Goal: Task Accomplishment & Management: Use online tool/utility

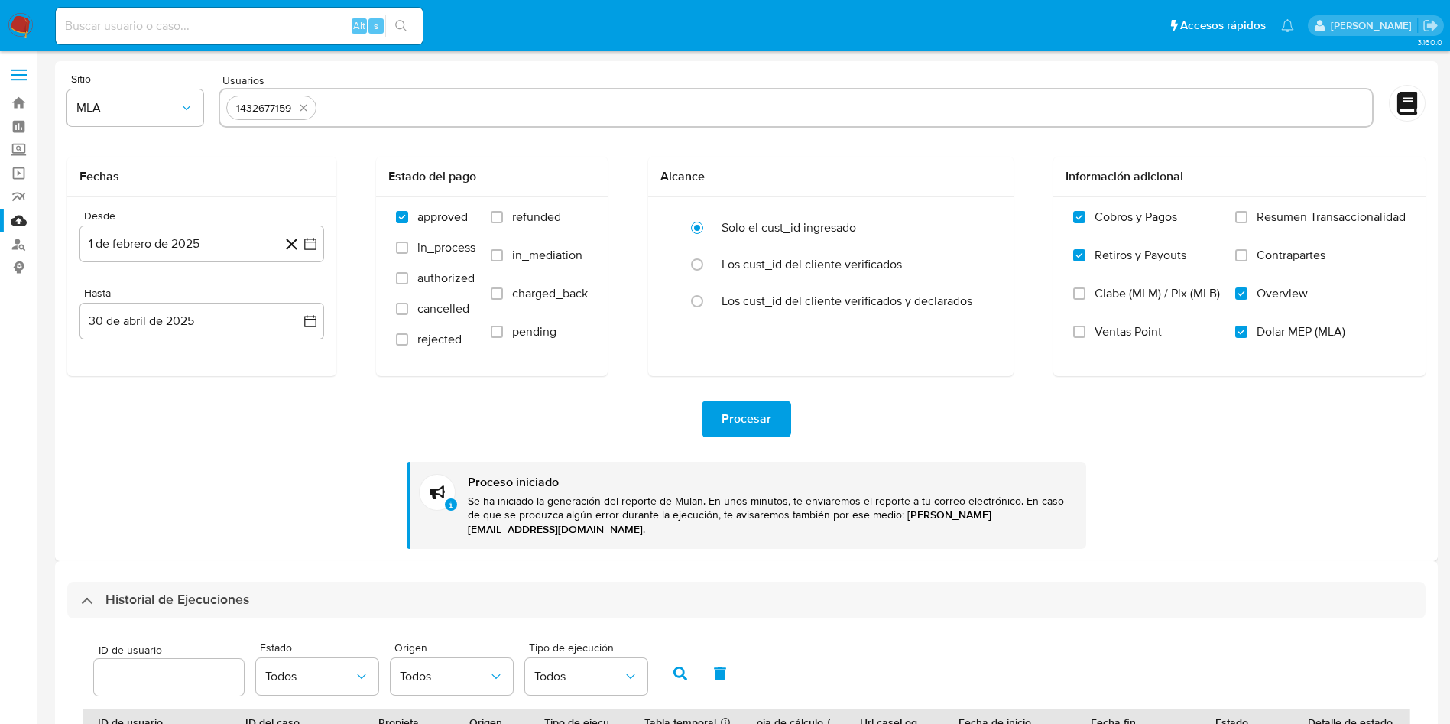
select select "10"
click at [452, 116] on input "text" at bounding box center [844, 108] width 1042 height 24
click at [308, 110] on icon "quitar 1432677159" at bounding box center [303, 108] width 12 height 12
click at [354, 115] on input "text" at bounding box center [795, 108] width 1139 height 24
paste input "2620174362,467793716,2477596392"
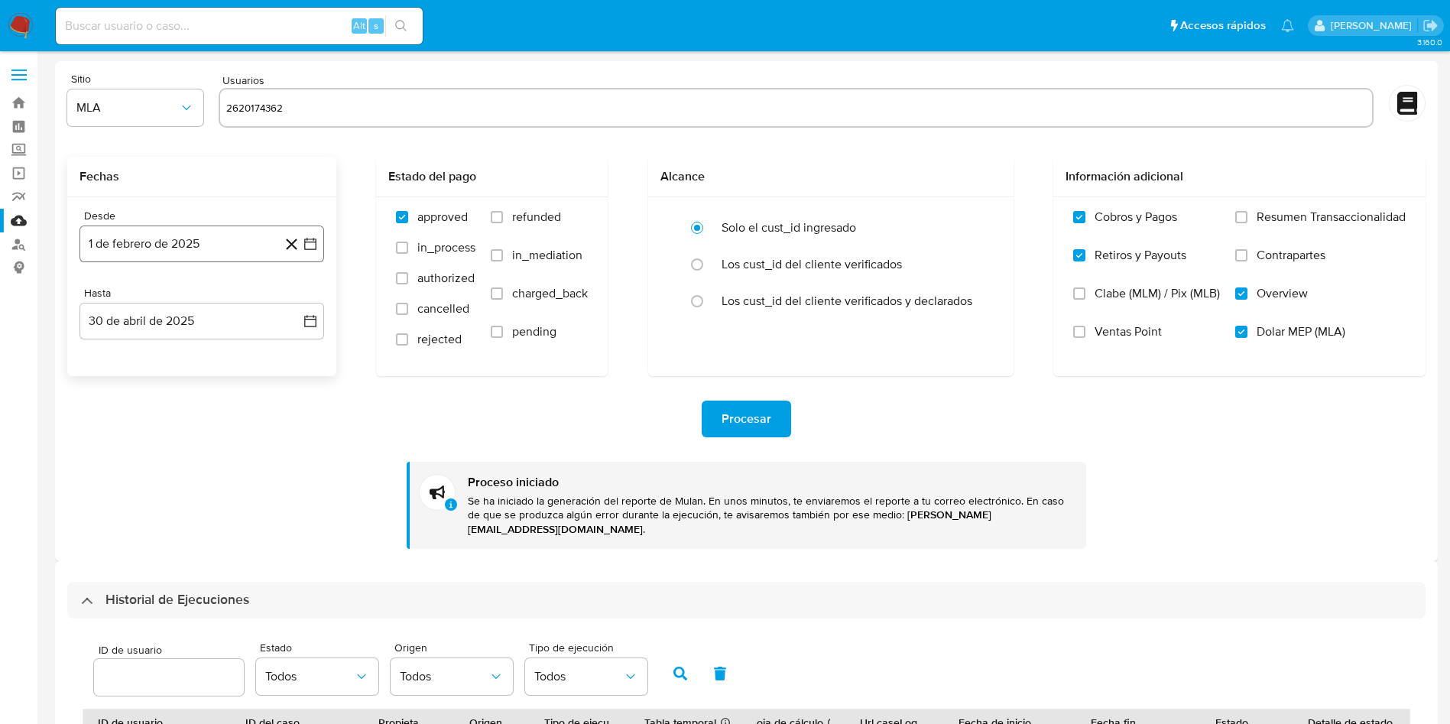
type input "2620174362"
click at [313, 235] on button "1 de febrero de 2025" at bounding box center [201, 243] width 245 height 37
click at [299, 301] on icon "Mes siguiente" at bounding box center [296, 299] width 18 height 18
click at [143, 355] on button "1" at bounding box center [140, 355] width 24 height 24
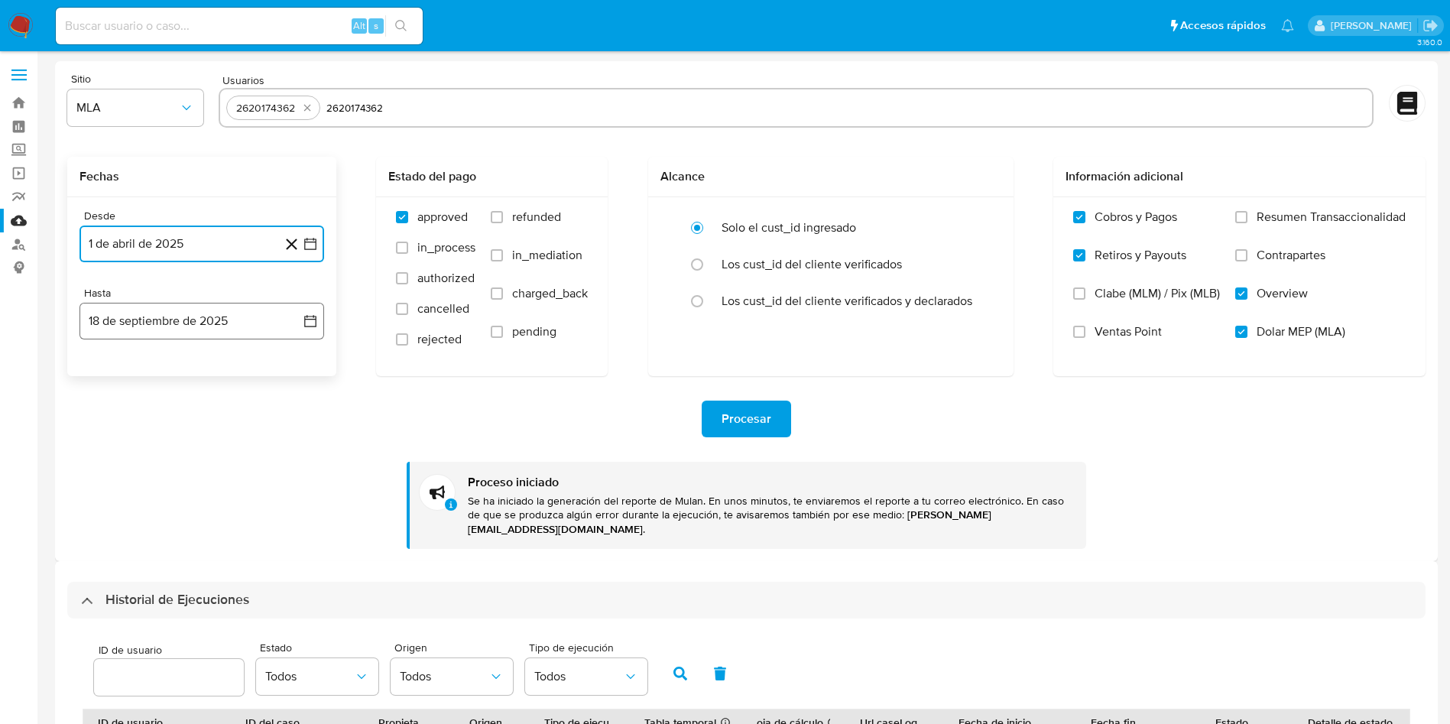
click at [307, 319] on icon "button" at bounding box center [310, 320] width 15 height 15
click at [109, 371] on icon "Mes anterior" at bounding box center [107, 376] width 18 height 18
click at [105, 586] on button "30" at bounding box center [110, 585] width 24 height 24
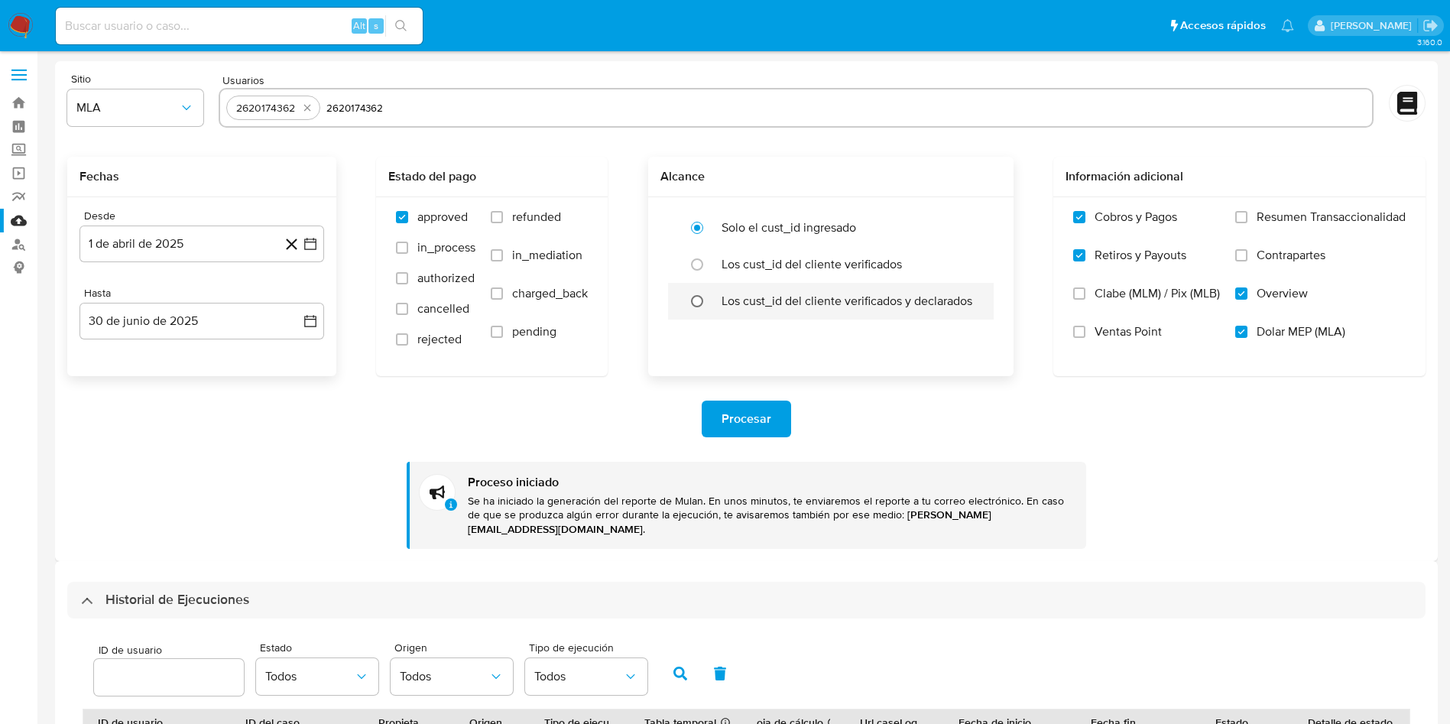
click at [695, 298] on input "radio" at bounding box center [697, 301] width 24 height 24
radio input "true"
click at [742, 410] on span "Procesar" at bounding box center [746, 419] width 50 height 34
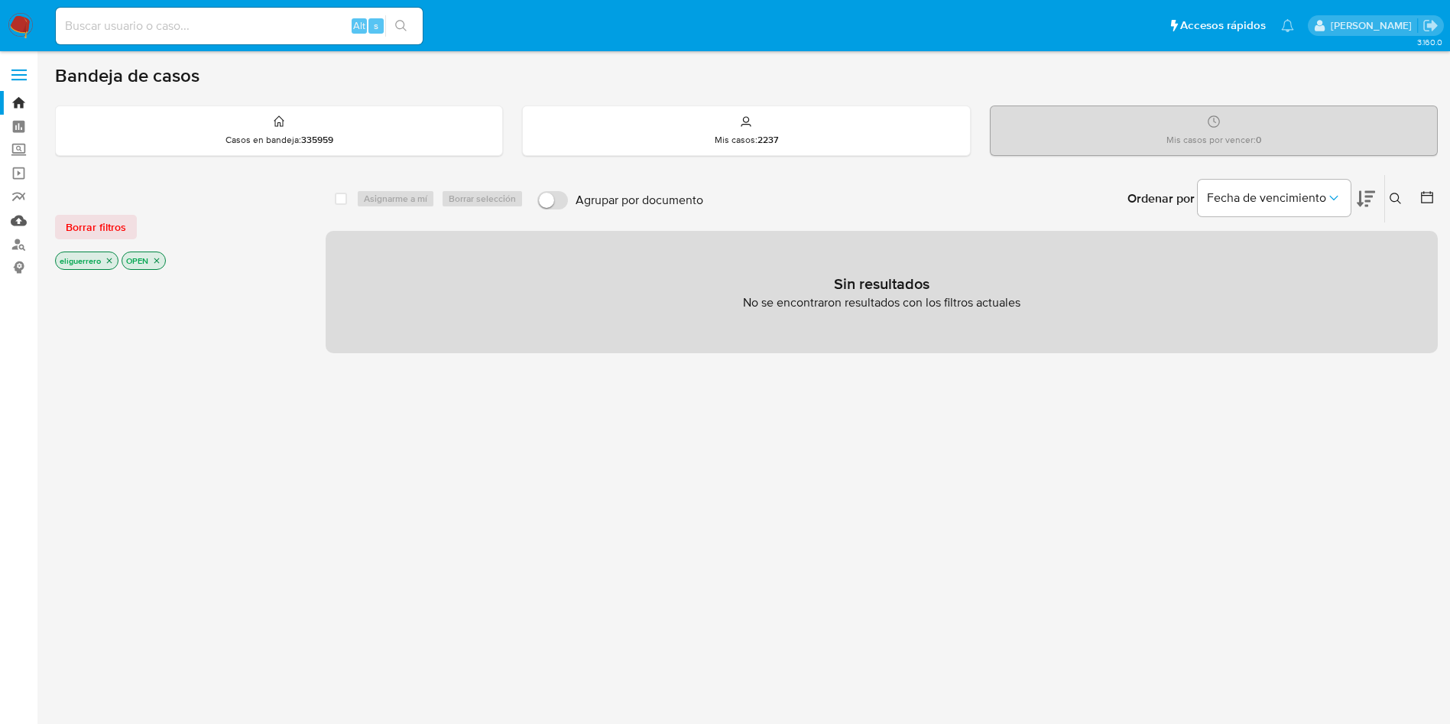
click at [16, 224] on link "Mulan" at bounding box center [91, 221] width 182 height 24
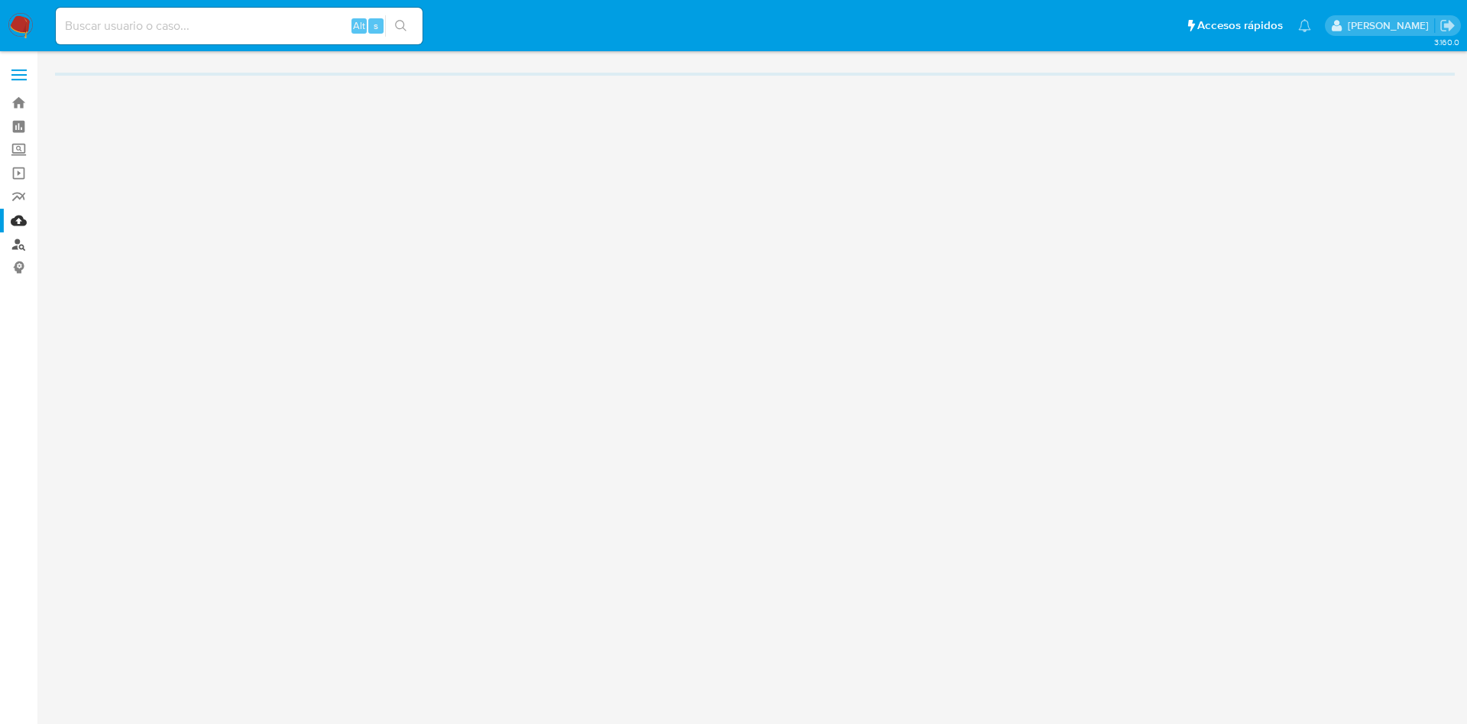
click at [20, 247] on link "Buscador de personas" at bounding box center [91, 244] width 182 height 24
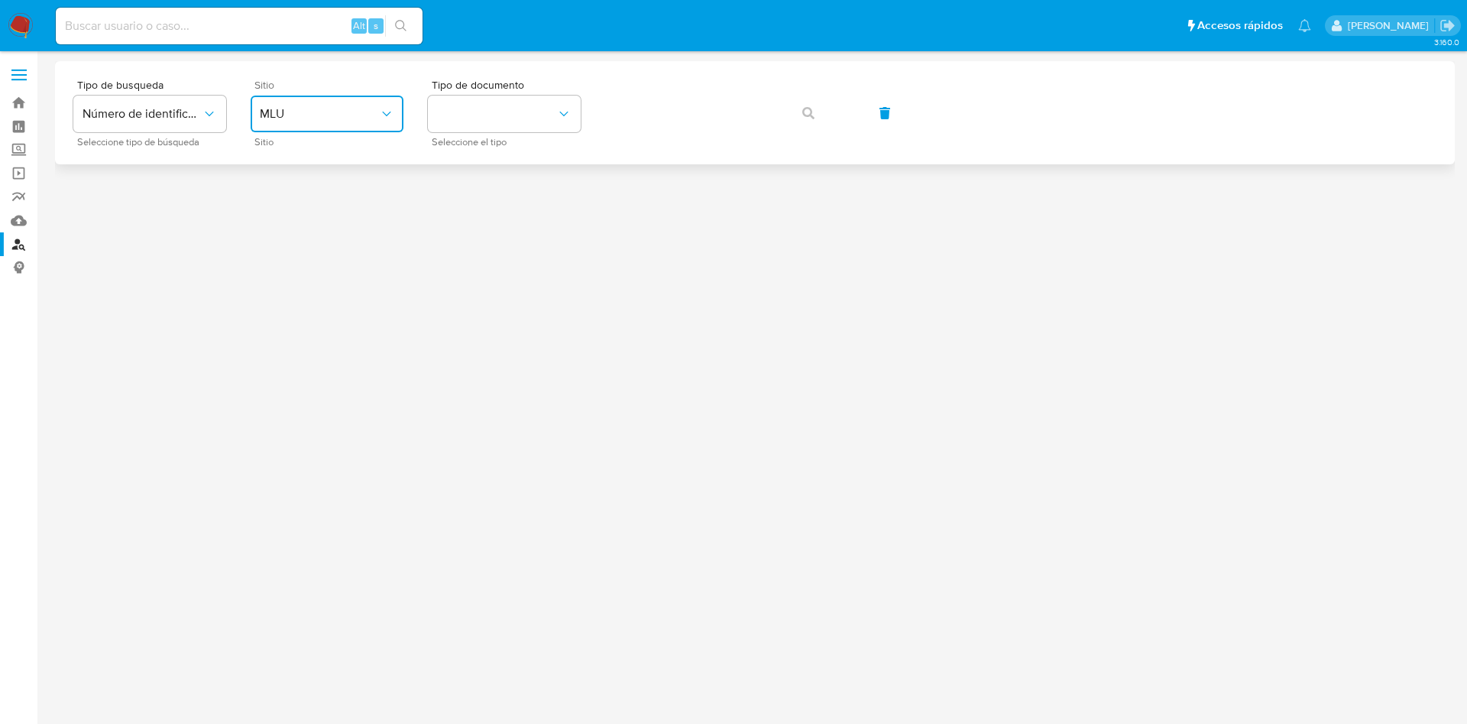
click at [339, 125] on button "MLU" at bounding box center [327, 114] width 153 height 37
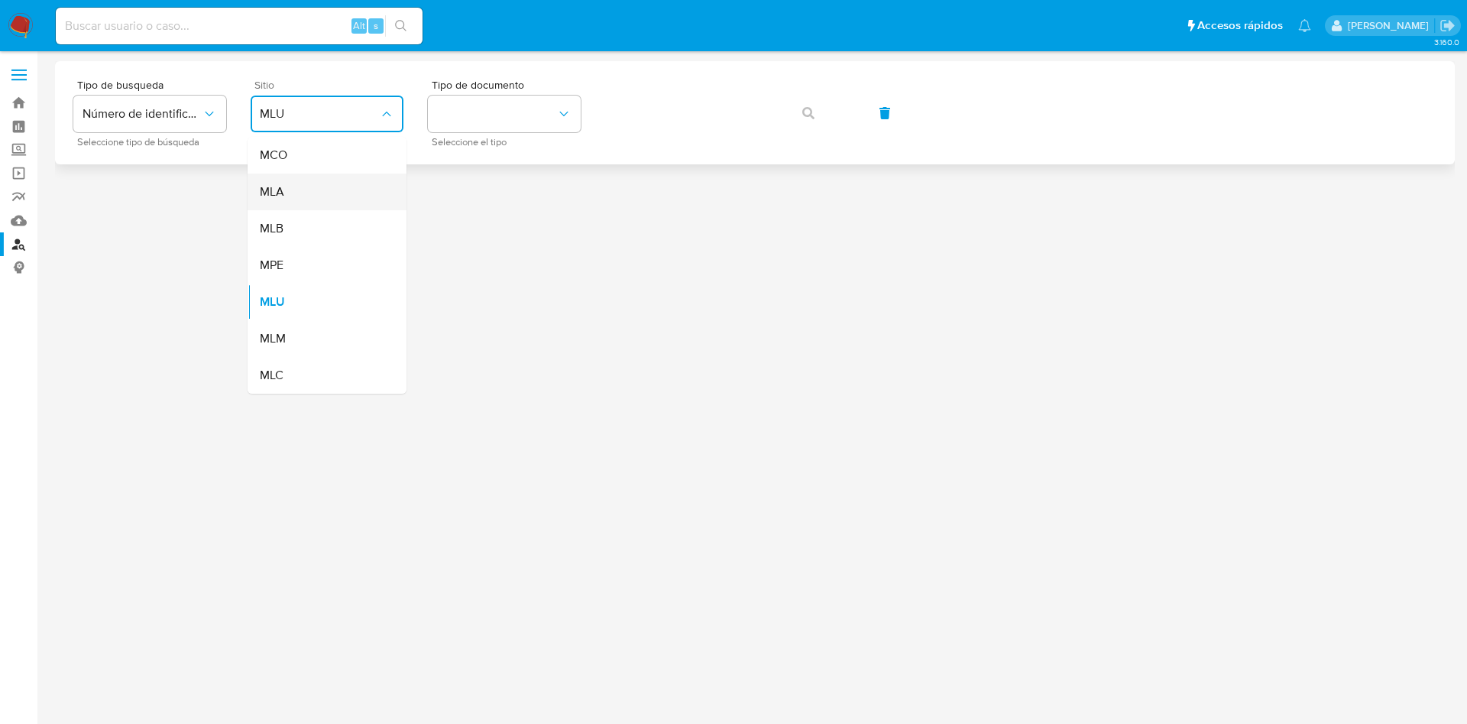
click at [346, 178] on div "MLA" at bounding box center [322, 191] width 125 height 37
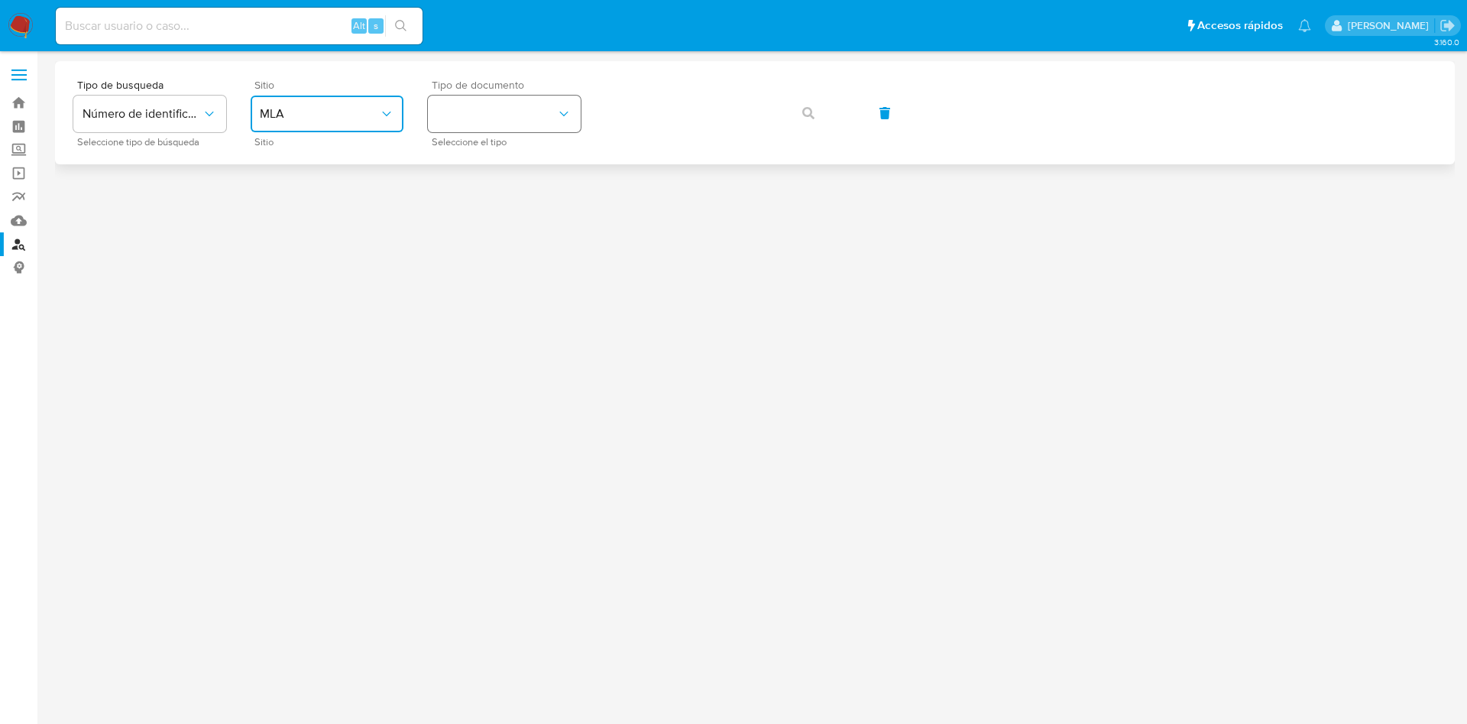
click at [490, 119] on button "identificationType" at bounding box center [504, 114] width 153 height 37
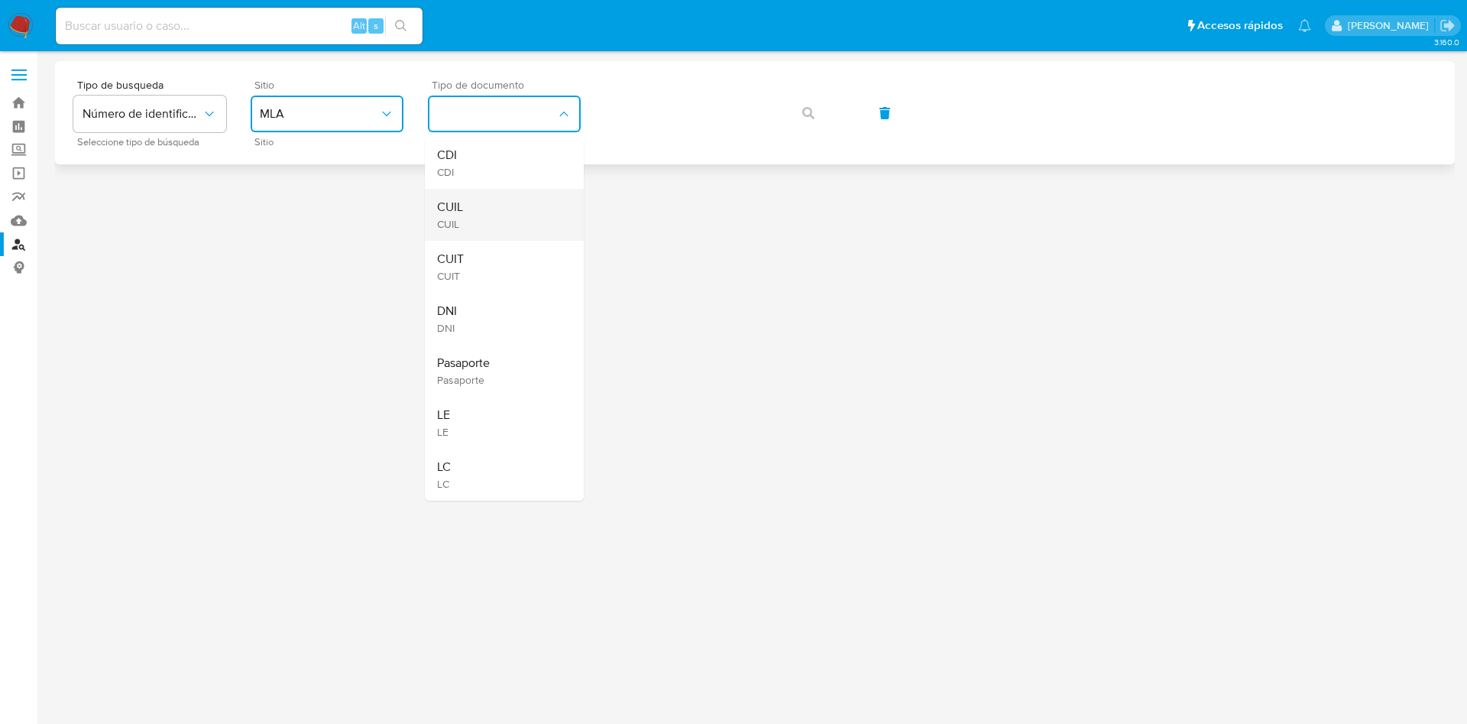
click at [490, 215] on div "CUIL CUIL" at bounding box center [499, 215] width 125 height 52
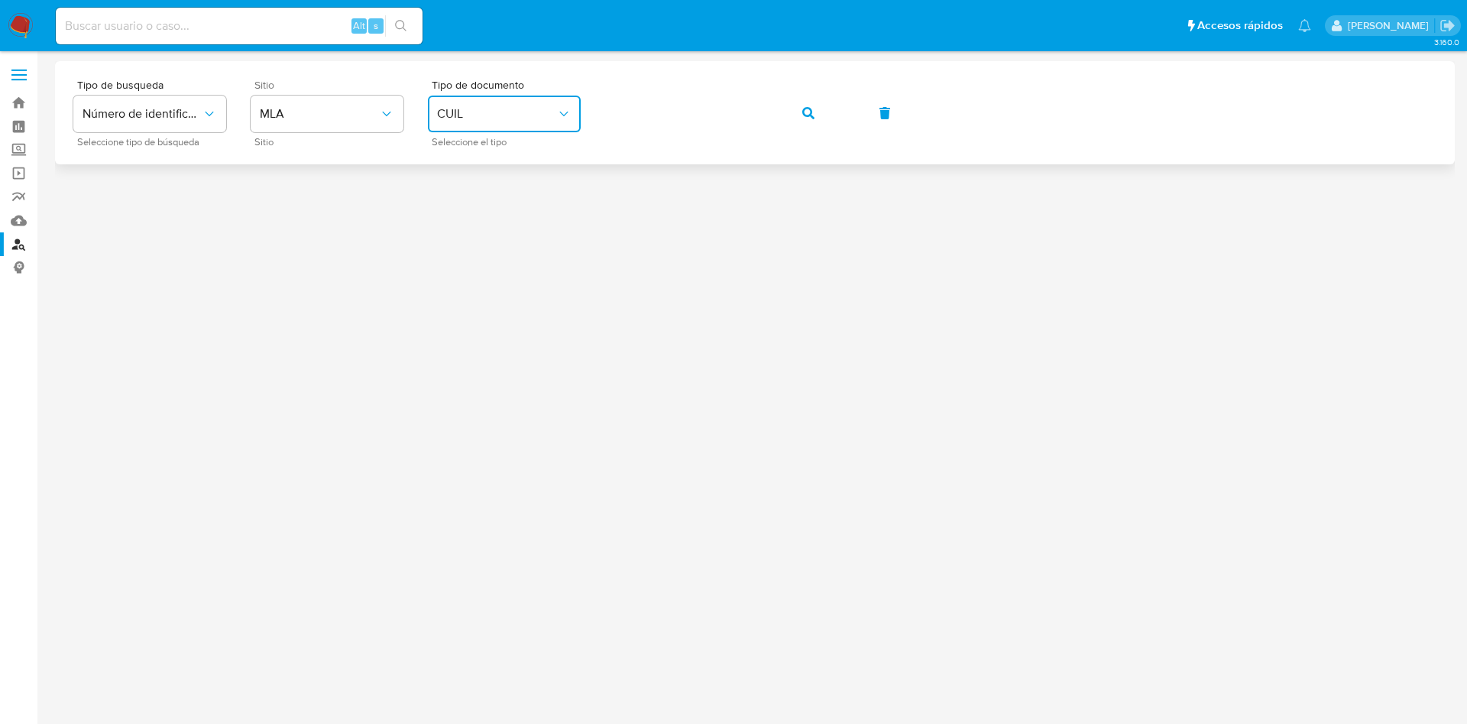
click at [842, 115] on div "Tipo de busqueda Número de identificación Seleccione tipo de búsqueda Sitio MLA…" at bounding box center [754, 112] width 1363 height 66
click at [825, 113] on button "button" at bounding box center [809, 113] width 52 height 37
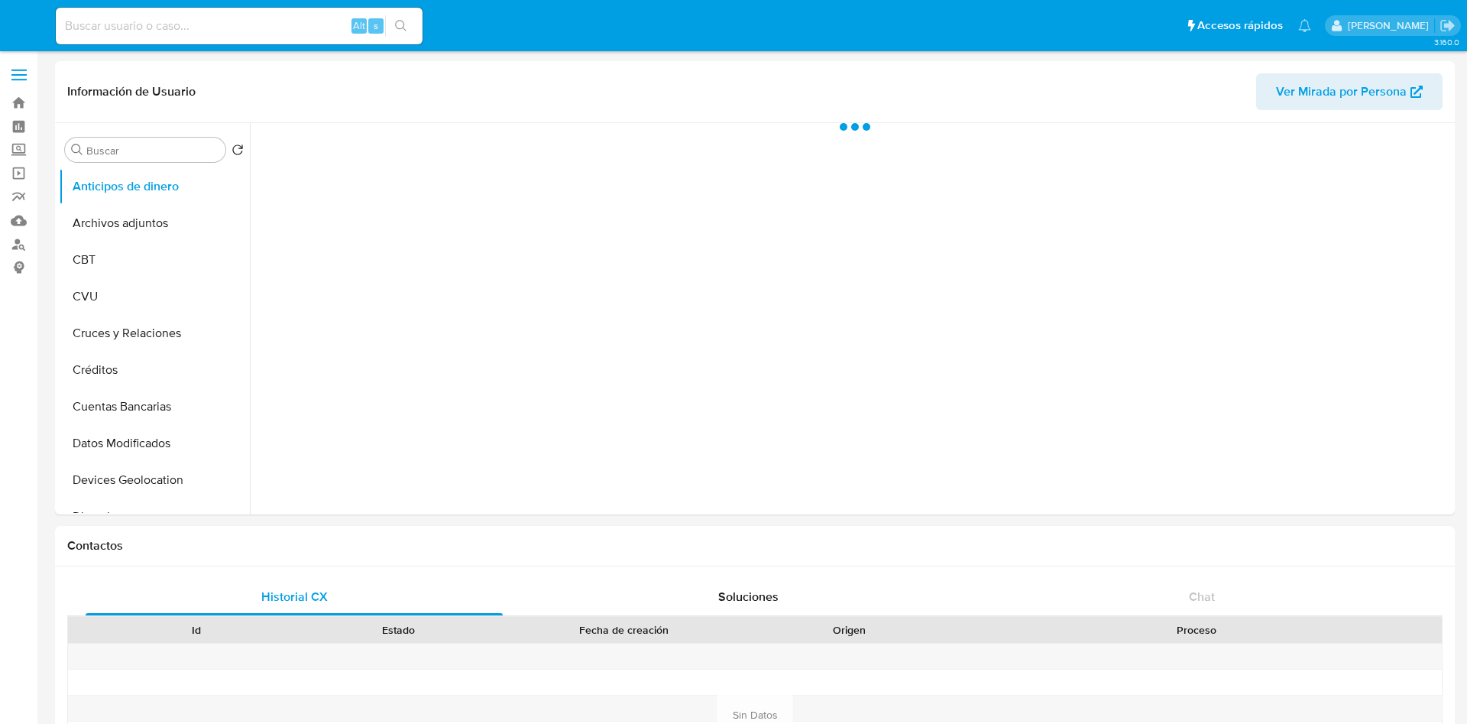
select select "10"
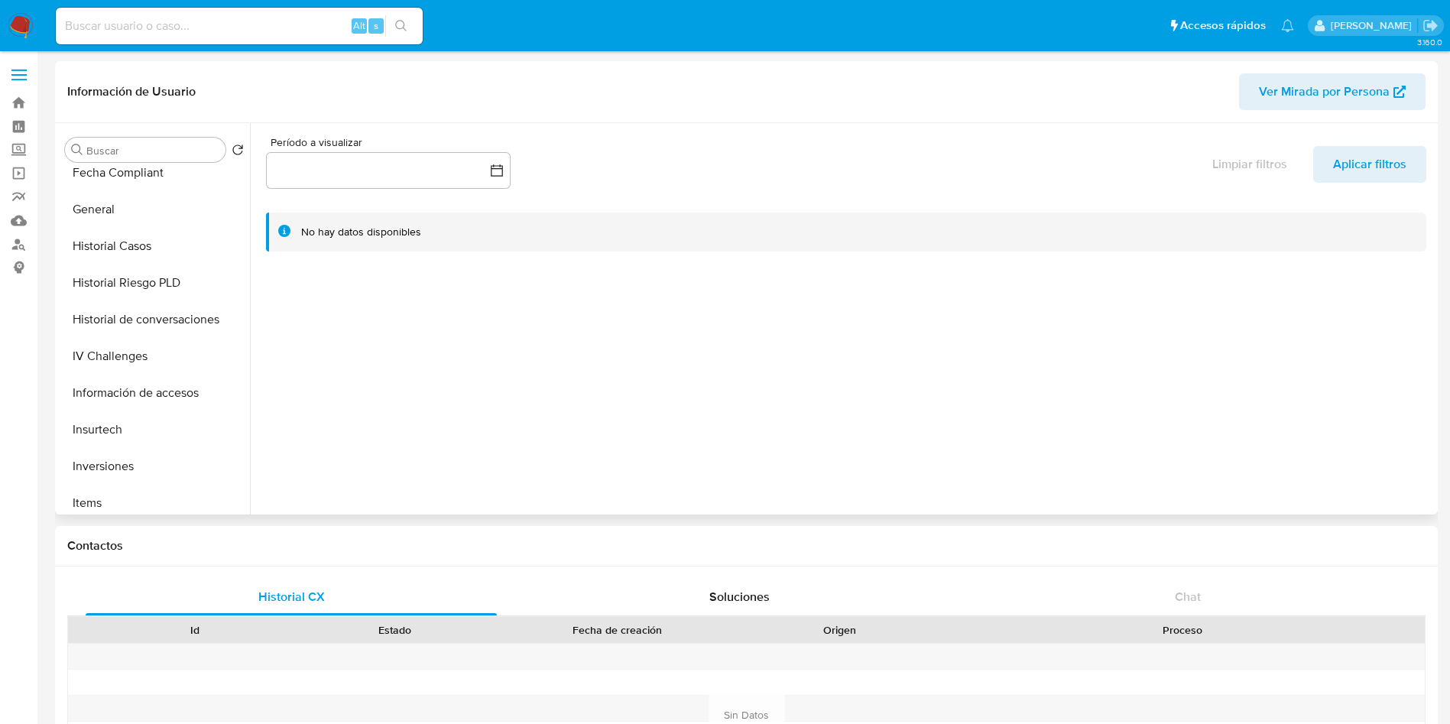
scroll to position [573, 0]
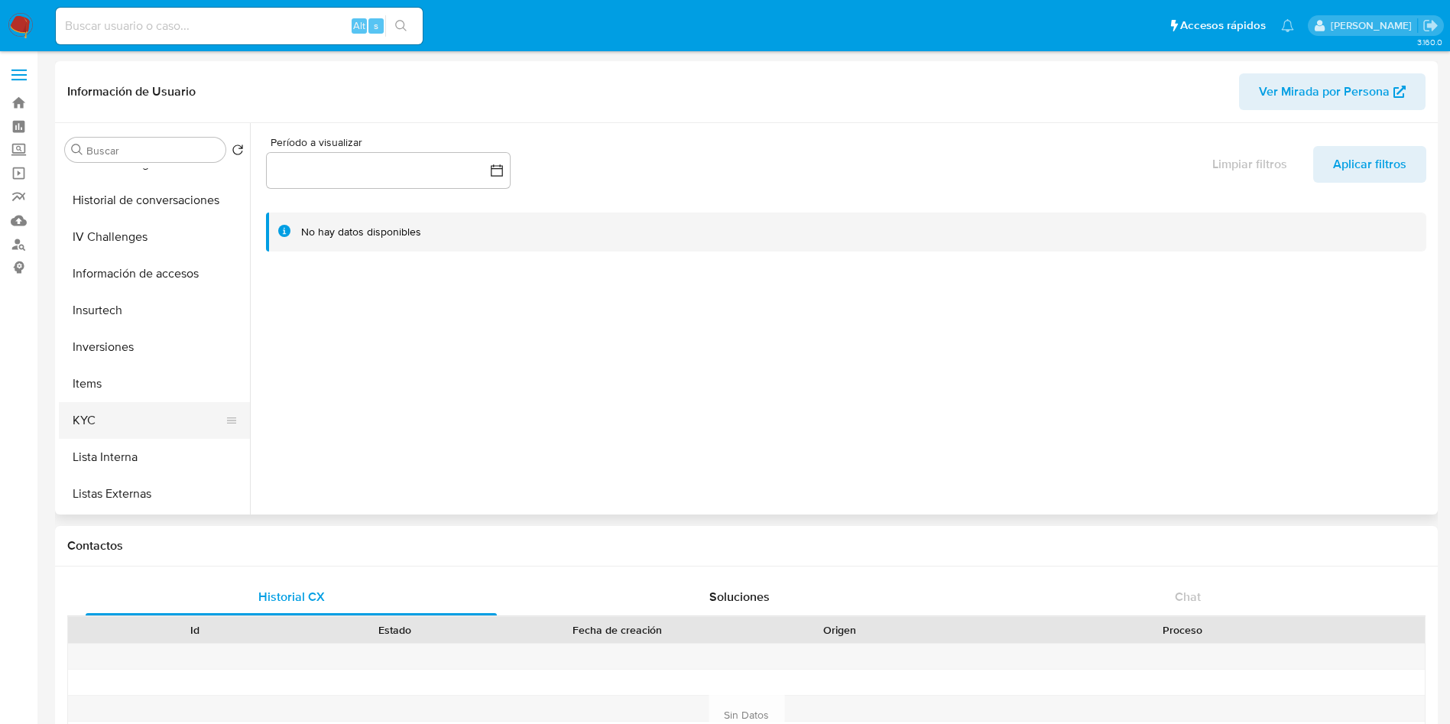
click at [120, 407] on button "KYC" at bounding box center [148, 420] width 179 height 37
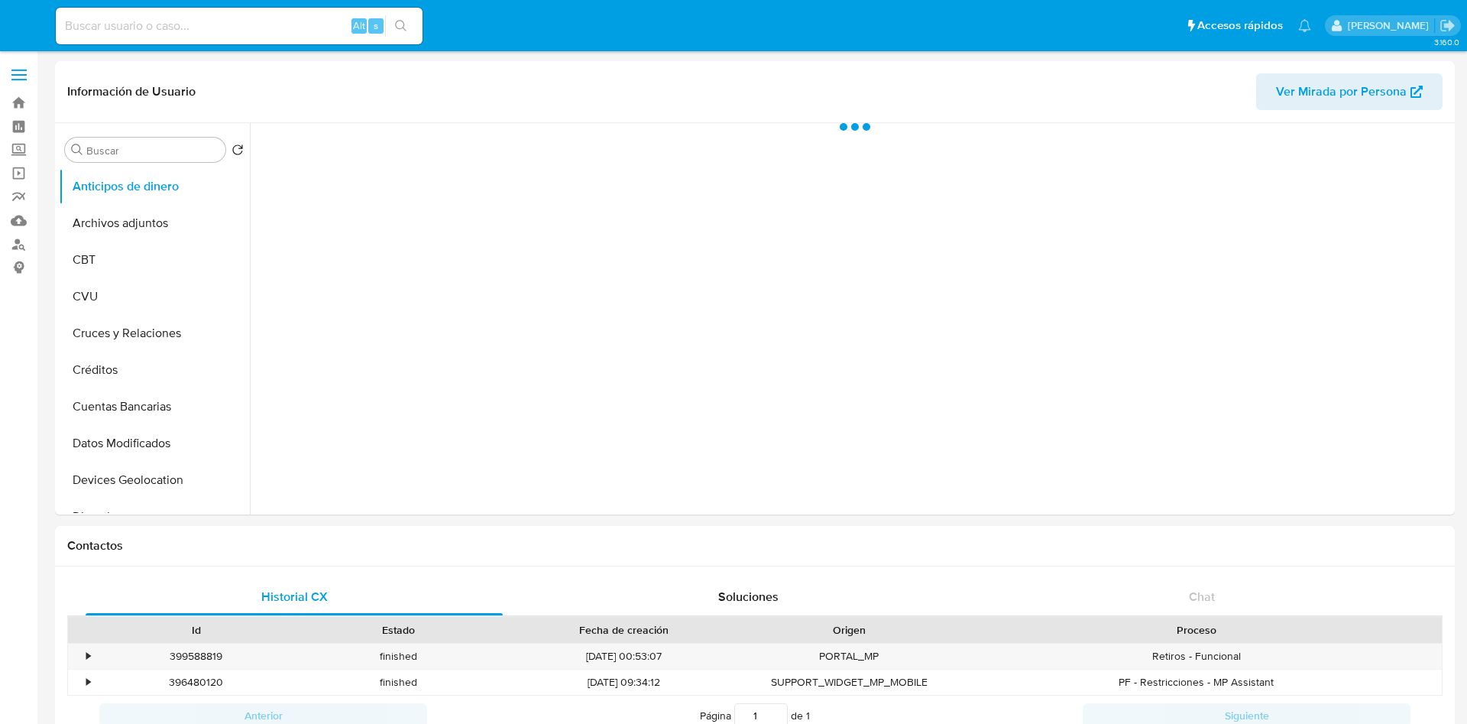
select select "10"
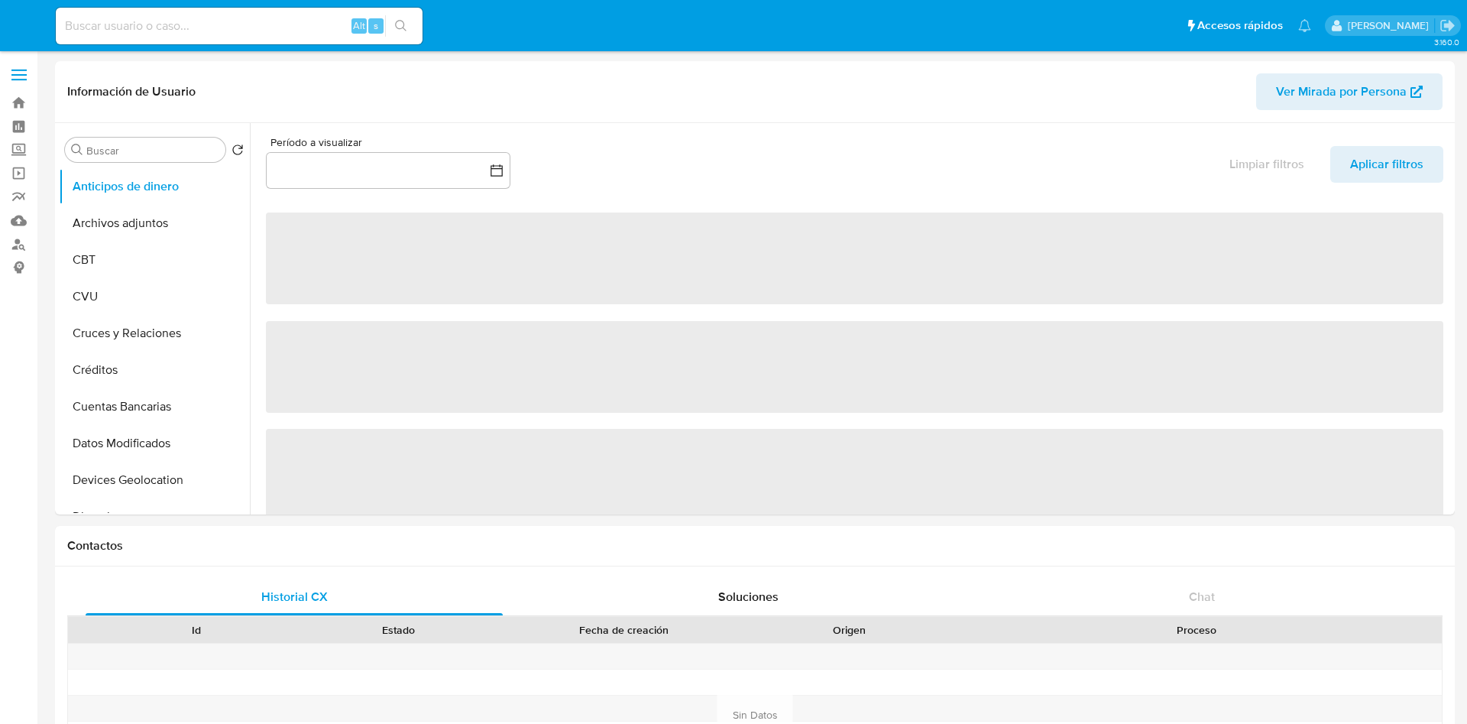
select select "10"
